Goal: Task Accomplishment & Management: Complete application form

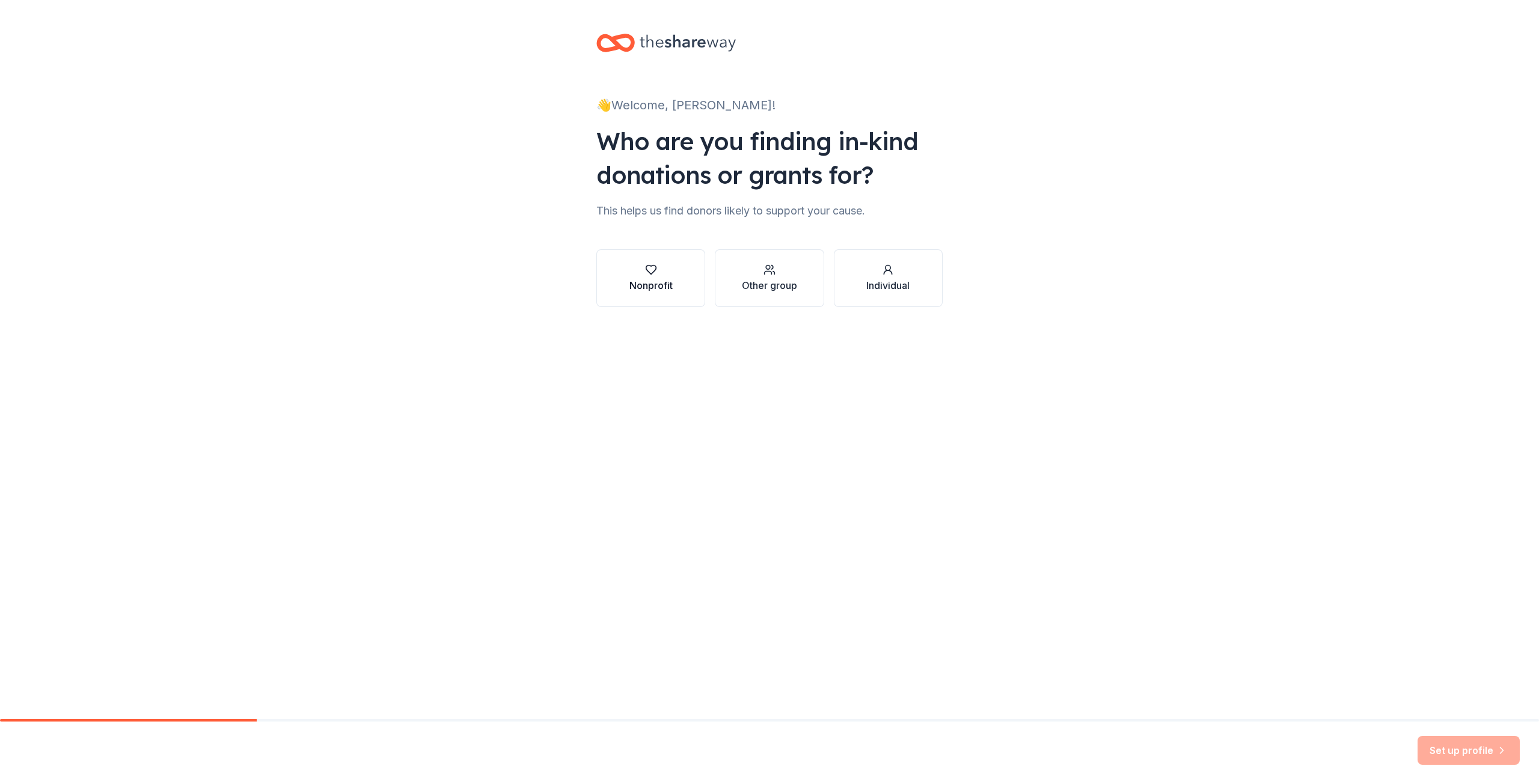
click at [674, 269] on button "Nonprofit" at bounding box center [651, 278] width 109 height 58
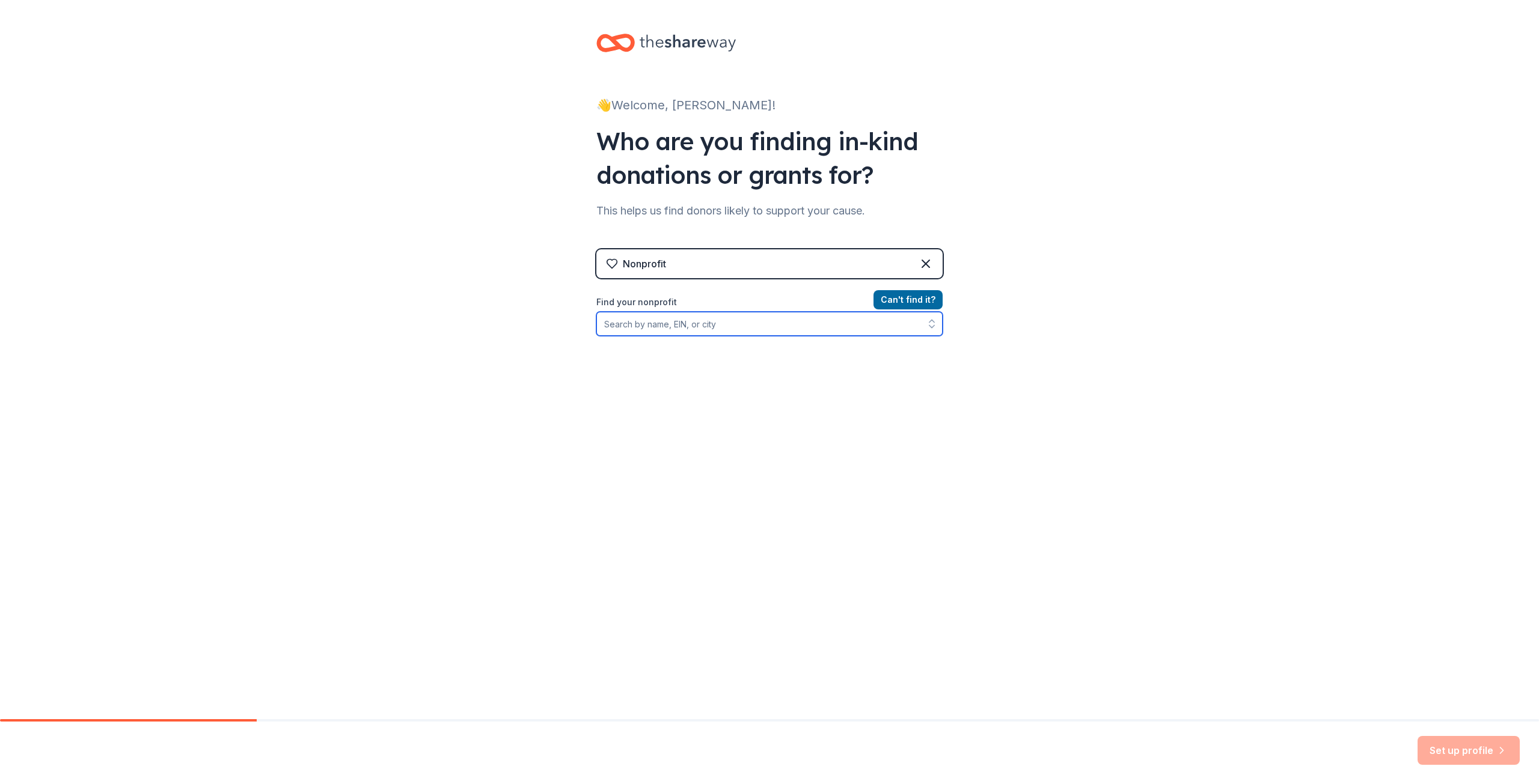
click at [698, 327] on input "Find your nonprofit" at bounding box center [770, 323] width 346 height 24
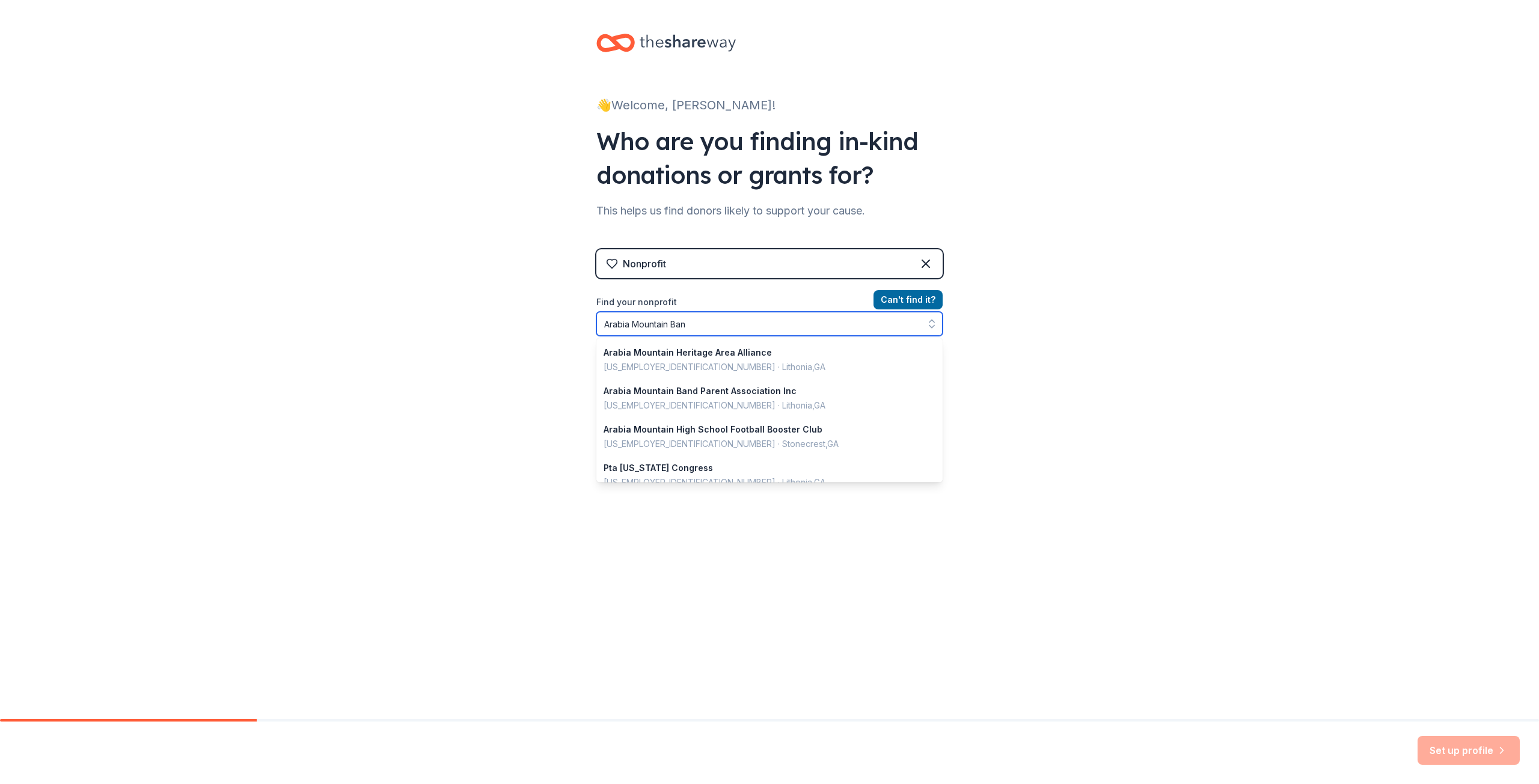
type input "Arabia Mountain Band"
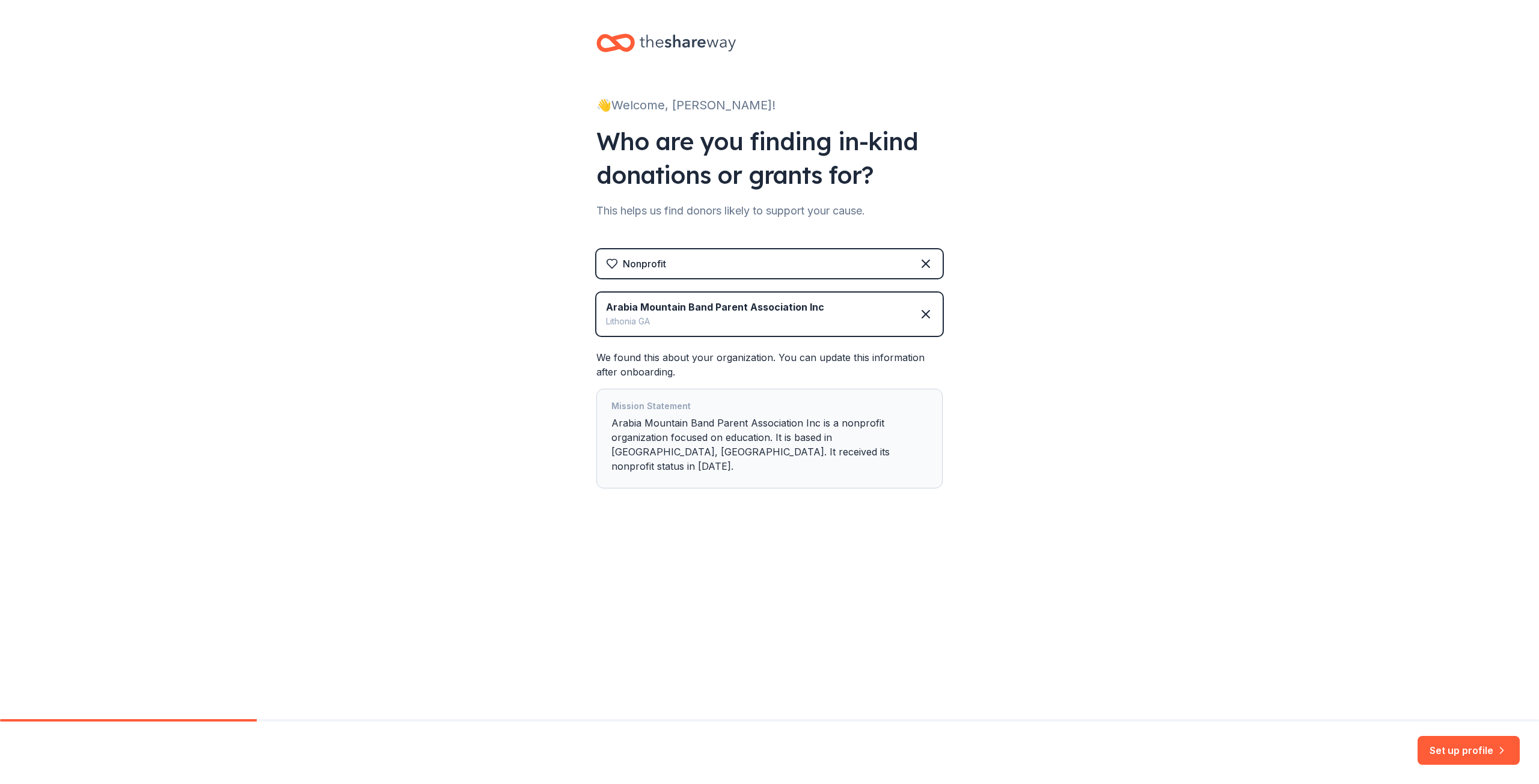
click at [1454, 749] on button "Set up profile" at bounding box center [1468, 750] width 102 height 29
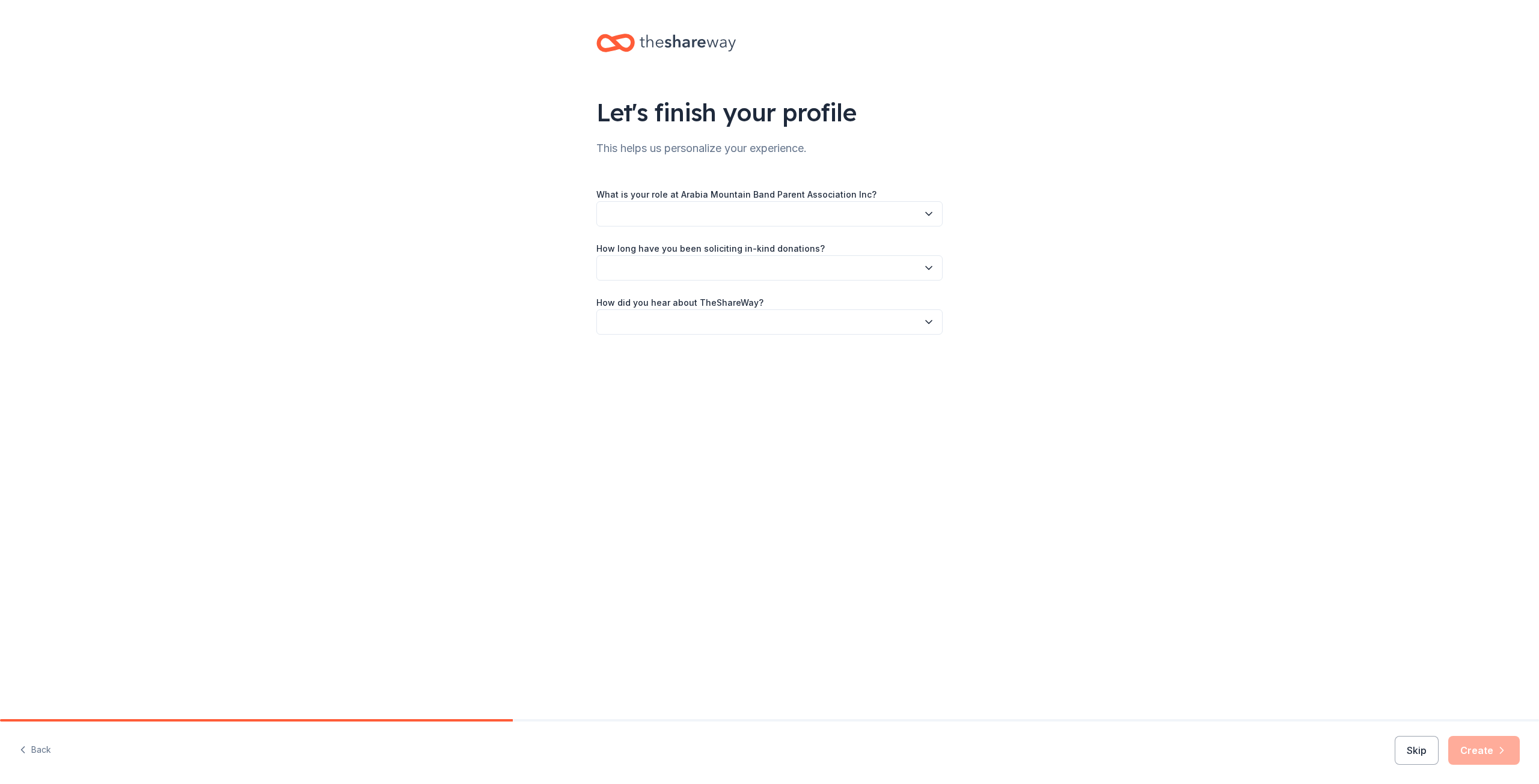
click at [717, 219] on button "button" at bounding box center [770, 214] width 346 height 25
click at [642, 363] on div "Parent" at bounding box center [769, 366] width 340 height 24
click at [702, 274] on button "button" at bounding box center [770, 268] width 346 height 25
click at [668, 322] on div "1 to 2 years" at bounding box center [769, 324] width 340 height 24
click at [668, 324] on button "button" at bounding box center [770, 322] width 346 height 25
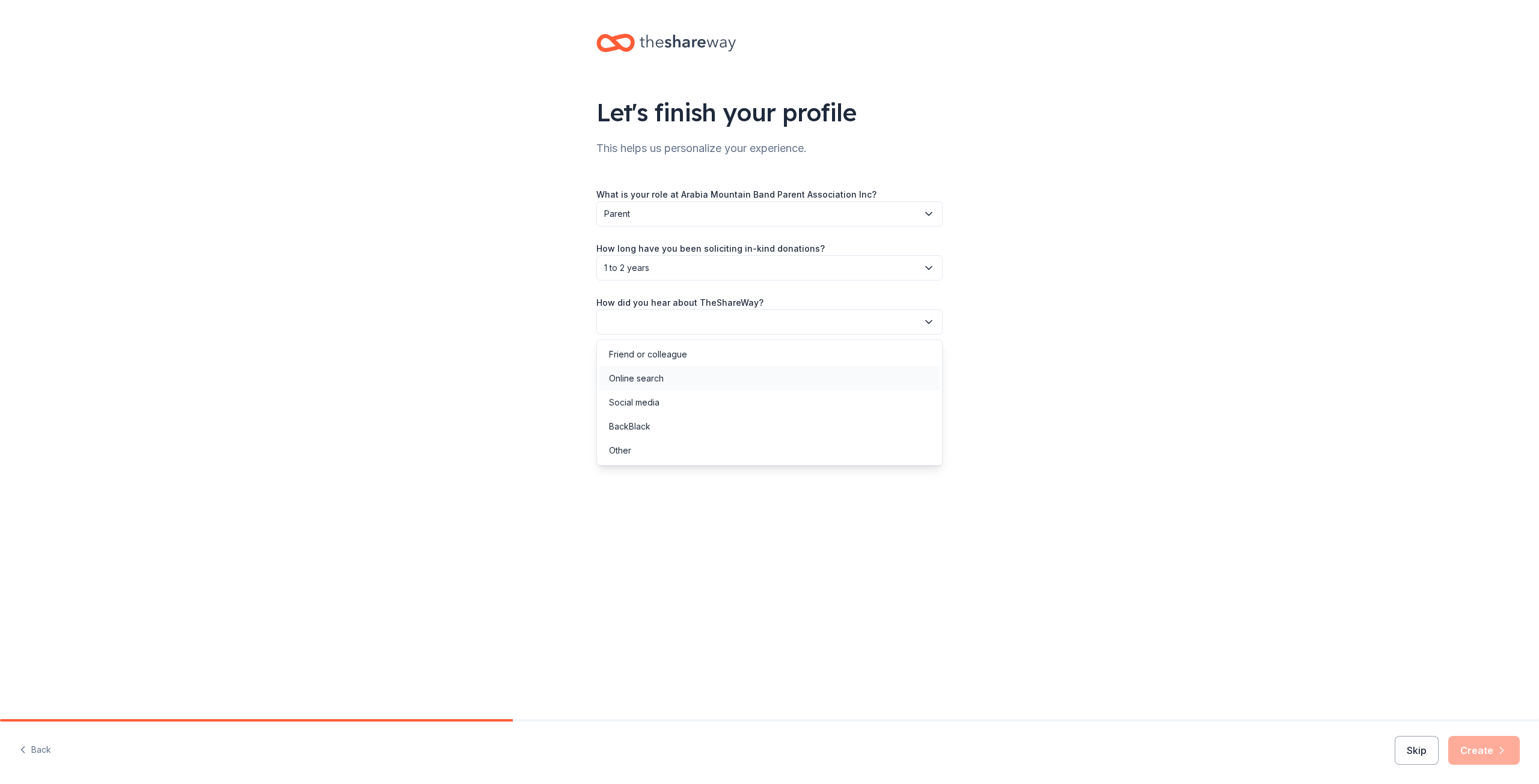
click at [650, 377] on div "Online search" at bounding box center [636, 379] width 54 height 14
drag, startPoint x: 1482, startPoint y: 741, endPoint x: 1479, endPoint y: 749, distance: 8.5
click at [1479, 749] on button "Create" at bounding box center [1484, 750] width 72 height 29
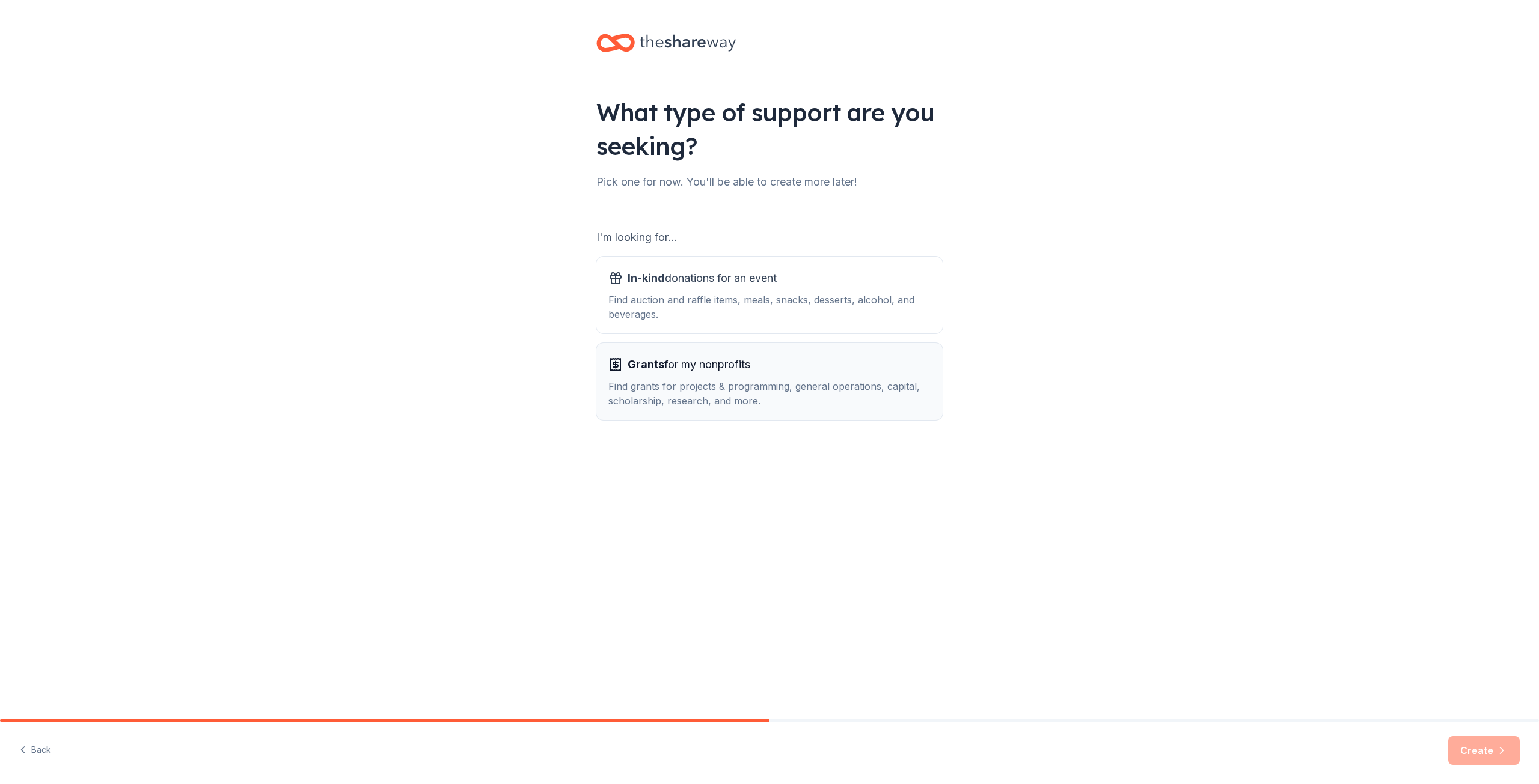
click at [746, 379] on div "Find grants for projects & programming, general operations, capital, scholarshi…" at bounding box center [770, 394] width 322 height 29
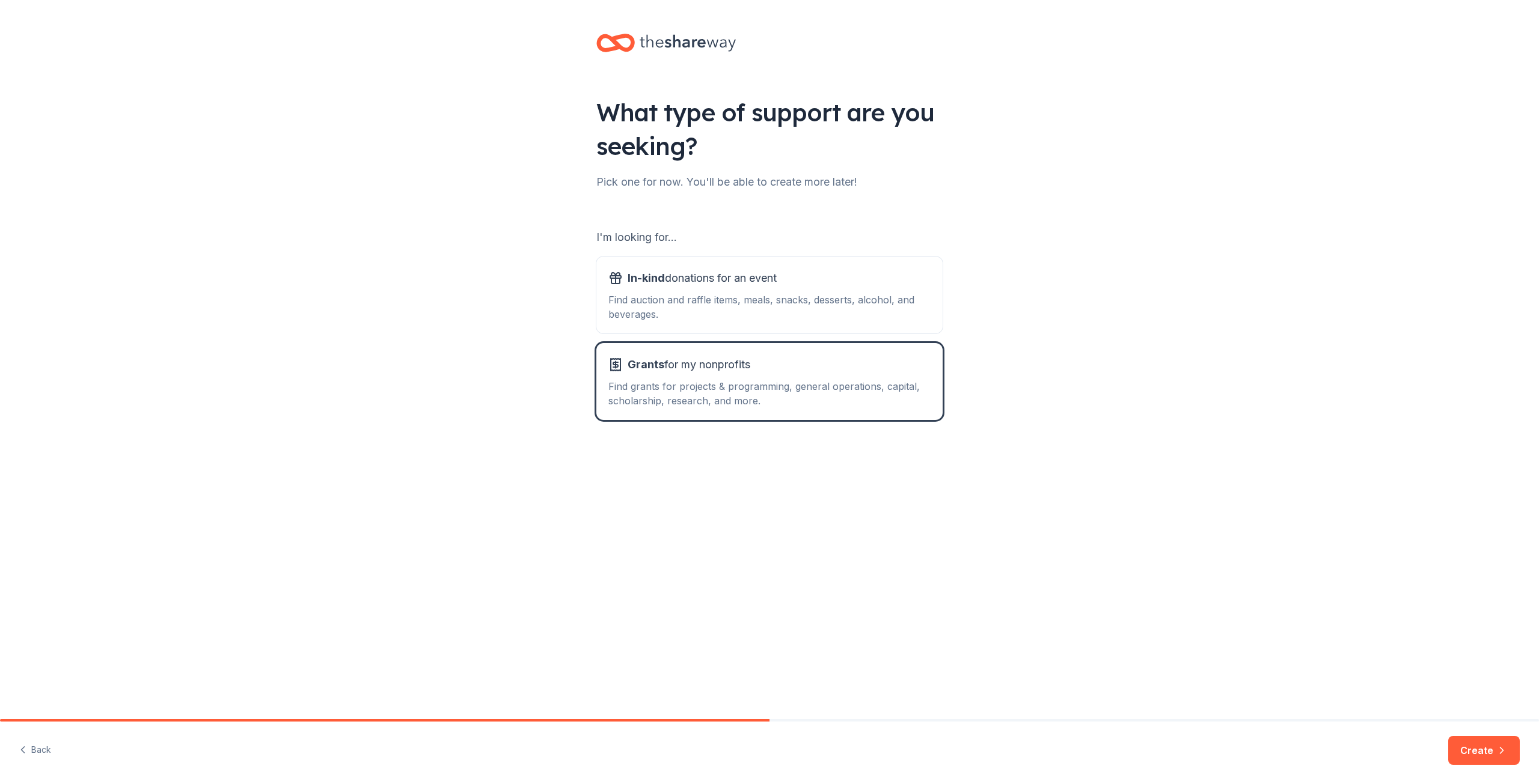
click at [1468, 750] on button "Create" at bounding box center [1484, 750] width 72 height 29
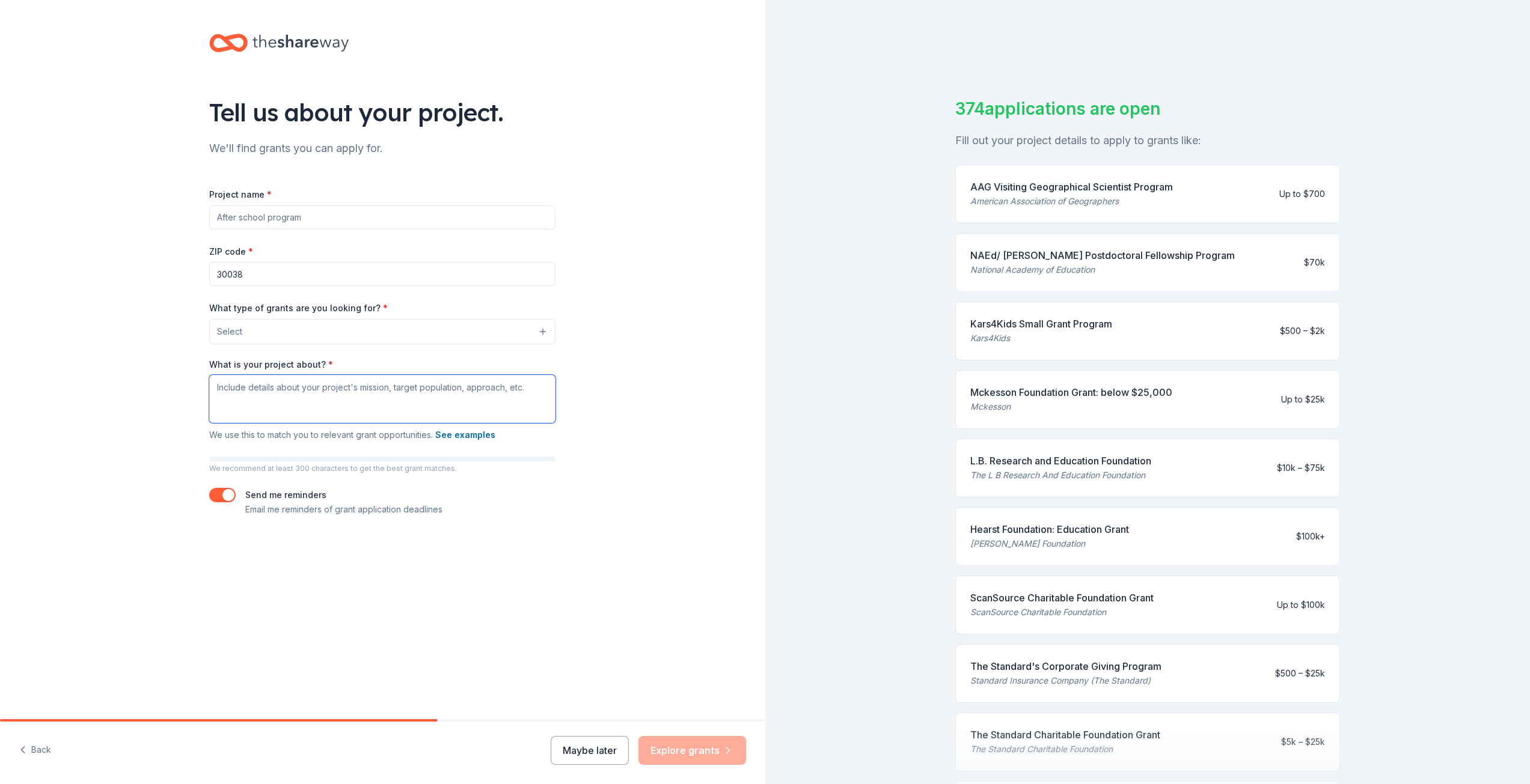
click at [350, 396] on textarea "What is your project about? *" at bounding box center [382, 398] width 346 height 48
